Goal: Information Seeking & Learning: Learn about a topic

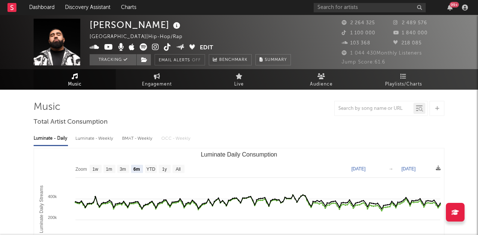
select select "6m"
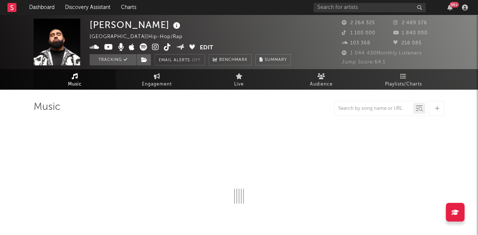
select select "6m"
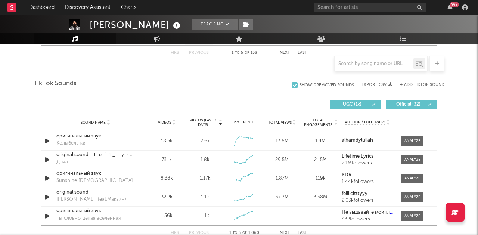
scroll to position [478, 0]
click at [206, 123] on span "Videos (last 7 days)" at bounding box center [203, 122] width 30 height 9
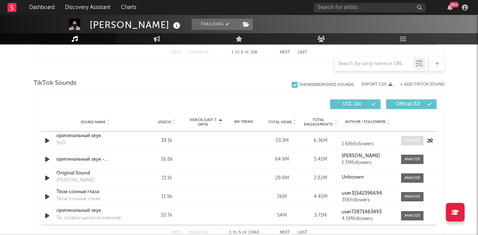
click at [406, 142] on div at bounding box center [413, 141] width 16 height 6
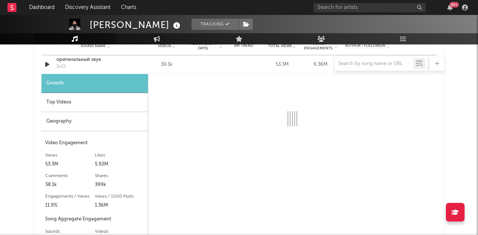
scroll to position [555, 0]
select select "6m"
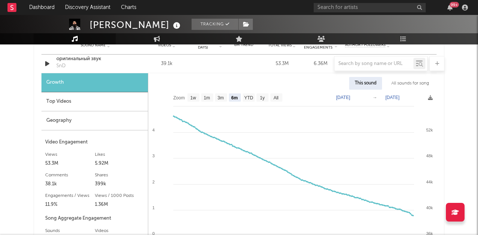
click at [412, 83] on div "All sounds for song" at bounding box center [410, 83] width 49 height 13
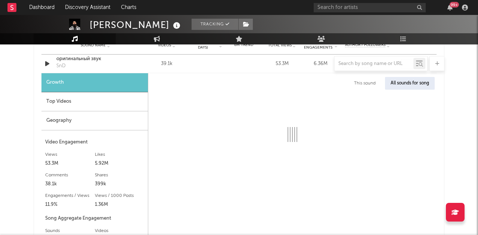
select select "1w"
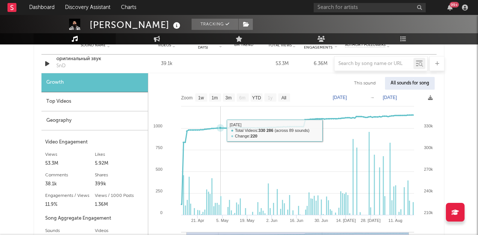
click at [221, 130] on icon at bounding box center [220, 127] width 7 height 7
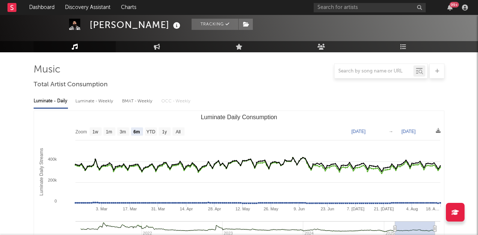
scroll to position [0, 0]
